Goal: Task Accomplishment & Management: Manage account settings

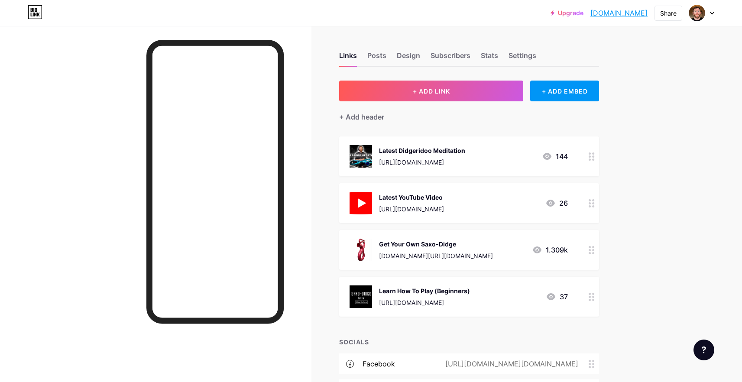
click at [598, 159] on div at bounding box center [592, 157] width 15 height 40
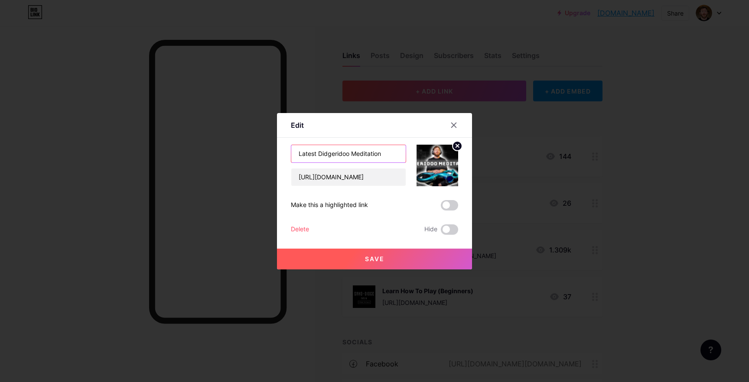
click at [342, 156] on input "Latest Didgeridoo Meditation" at bounding box center [348, 153] width 114 height 17
click at [380, 156] on input "Latest Meditation" at bounding box center [348, 153] width 114 height 17
type input "Latest Meditation Video"
click at [451, 207] on span at bounding box center [449, 205] width 17 height 10
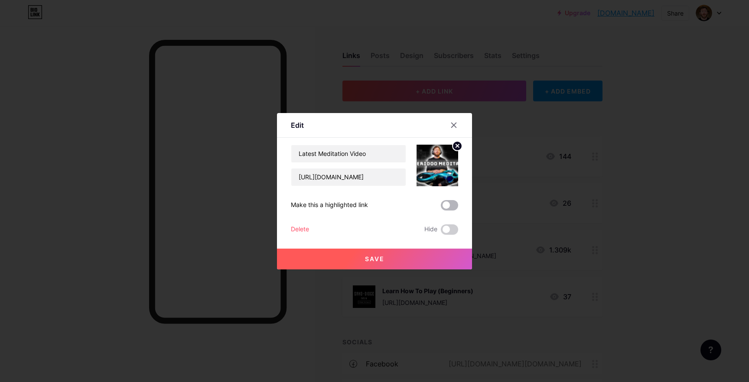
click at [441, 208] on input "checkbox" at bounding box center [441, 208] width 0 height 0
click at [369, 264] on button "Save" at bounding box center [374, 259] width 195 height 21
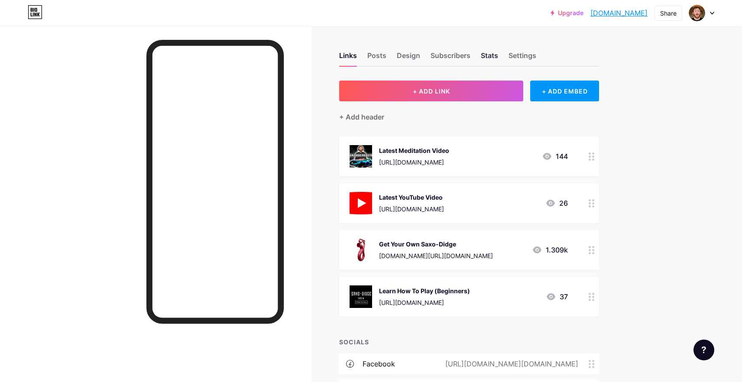
click at [497, 50] on div "Stats" at bounding box center [489, 58] width 17 height 16
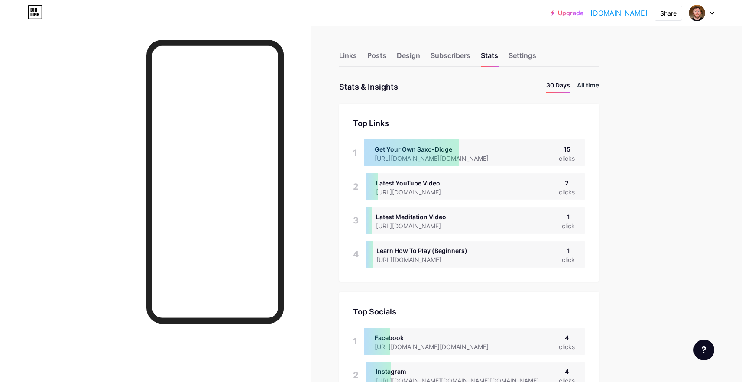
click at [587, 85] on li "All time" at bounding box center [588, 87] width 22 height 13
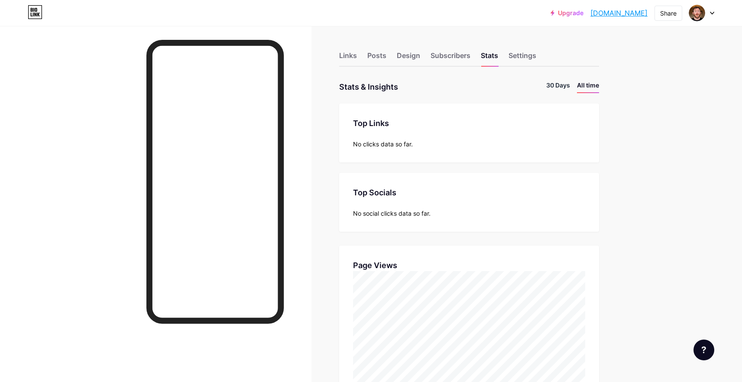
scroll to position [382, 742]
click at [561, 86] on li "30 Days" at bounding box center [558, 87] width 24 height 13
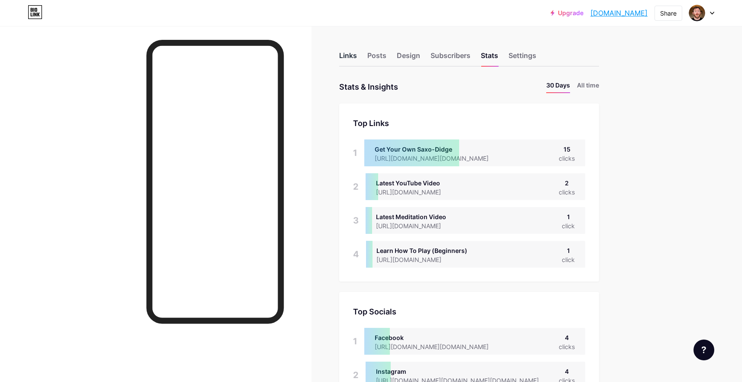
click at [350, 59] on div "Links" at bounding box center [348, 58] width 18 height 16
